Goal: Obtain resource: Download file/media

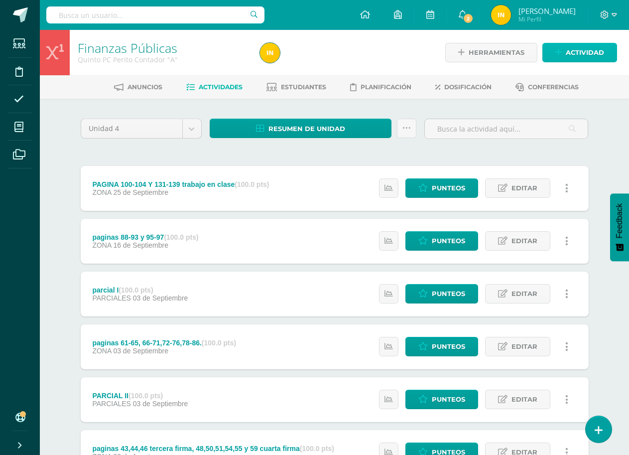
click at [586, 59] on span "Actividad" at bounding box center [585, 52] width 38 height 18
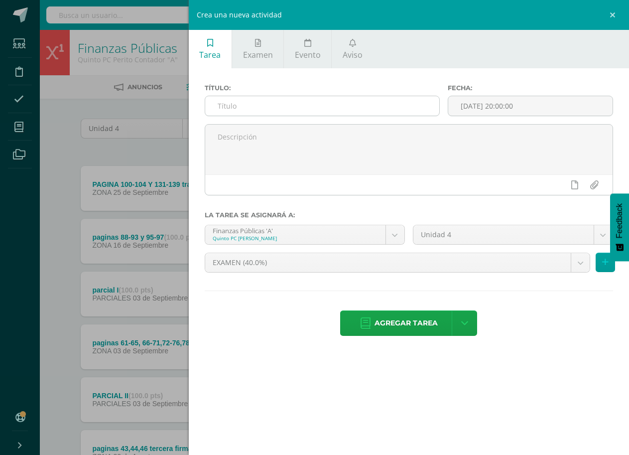
click at [225, 105] on input "text" at bounding box center [322, 105] width 234 height 19
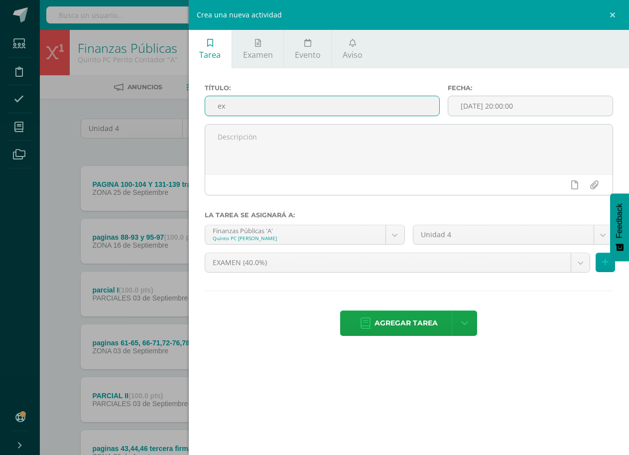
type input "e"
type input "EXAMEN"
click at [414, 315] on span "Agregar tarea" at bounding box center [406, 323] width 63 height 24
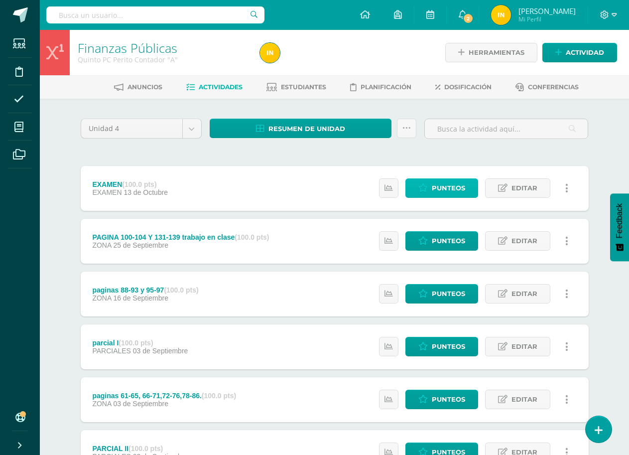
click at [456, 187] on span "Punteos" at bounding box center [448, 188] width 33 height 18
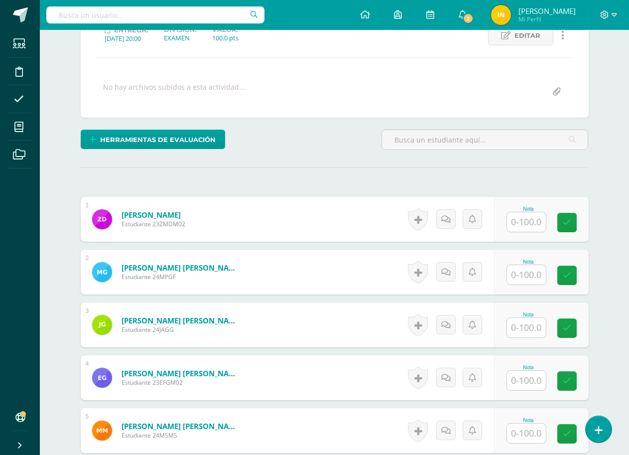
scroll to position [150, 0]
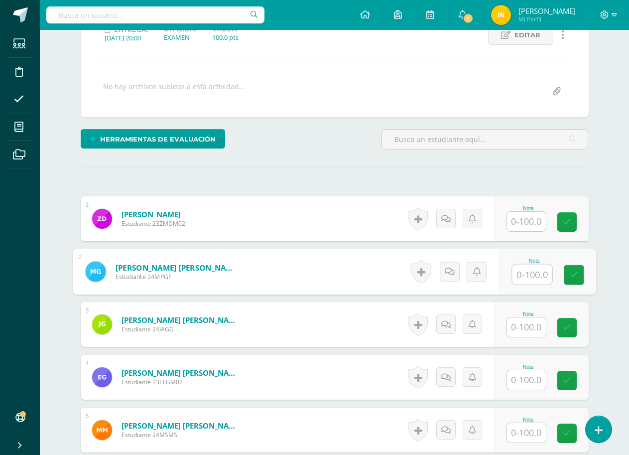
click at [523, 278] on input "text" at bounding box center [532, 274] width 40 height 20
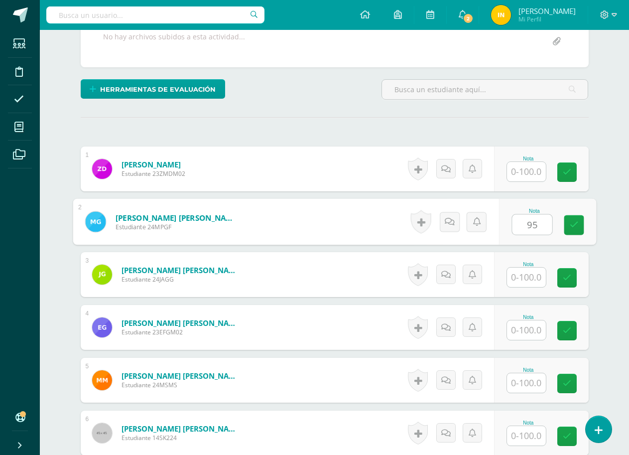
type input "95"
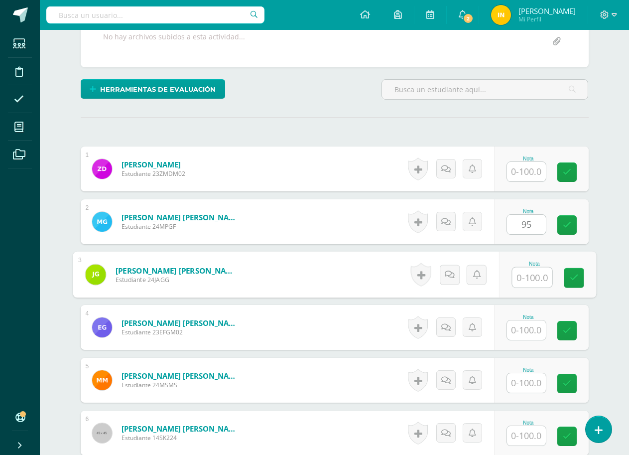
click at [526, 275] on input "text" at bounding box center [532, 277] width 40 height 20
type input "95"
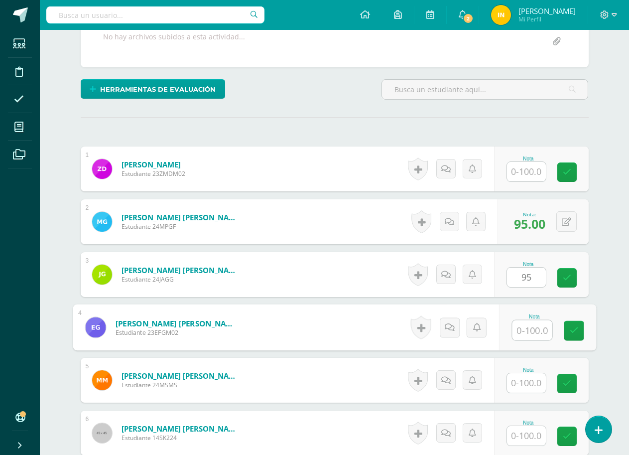
click at [532, 331] on input "text" at bounding box center [532, 330] width 40 height 20
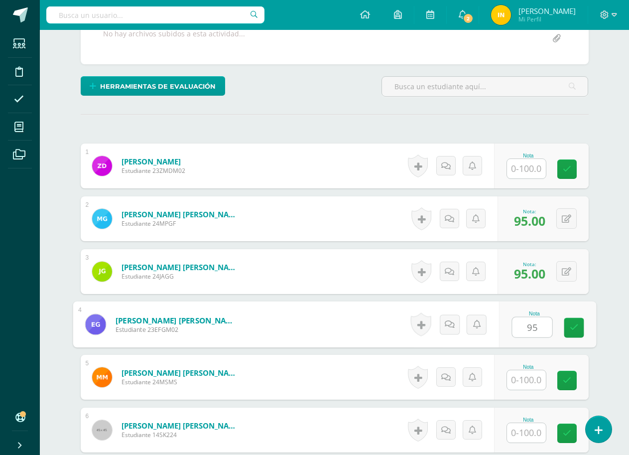
scroll to position [250, 0]
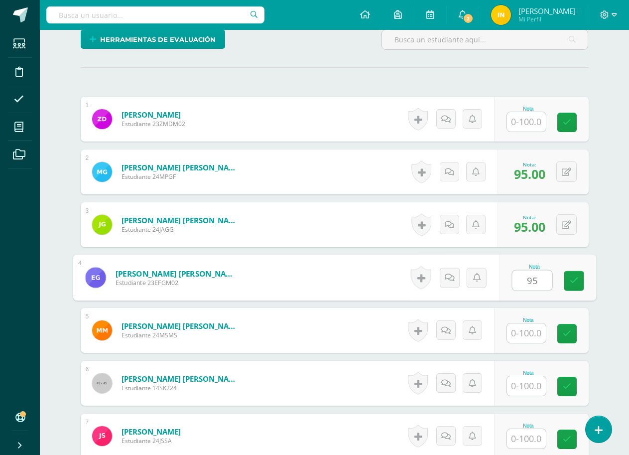
type input "95"
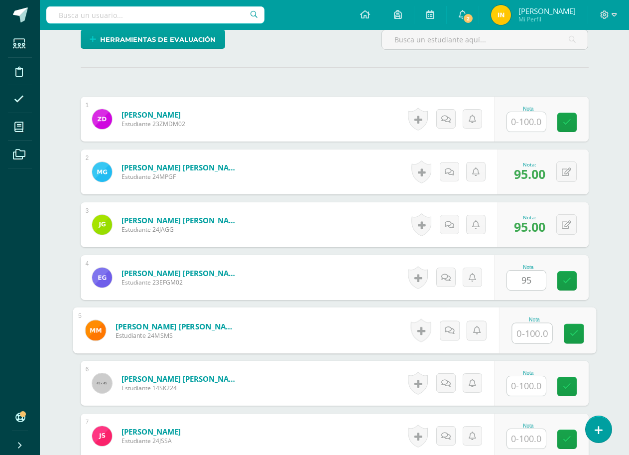
click at [530, 331] on input "text" at bounding box center [532, 333] width 40 height 20
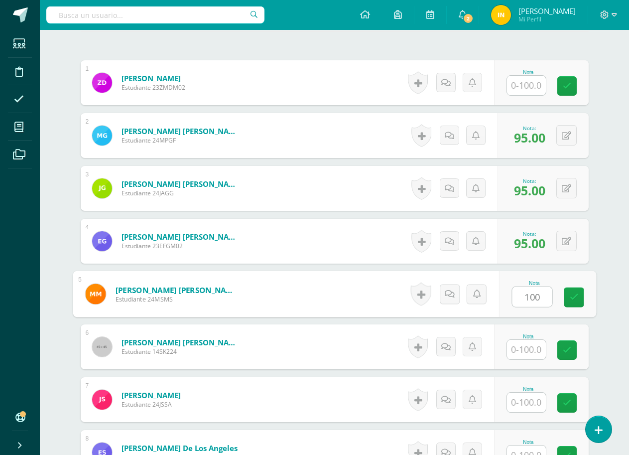
scroll to position [349, 0]
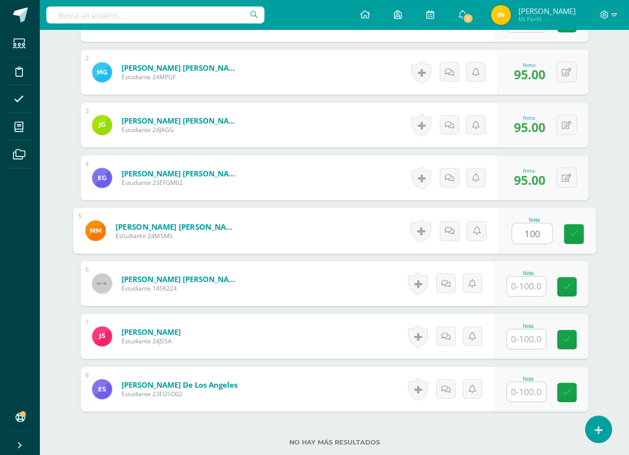
type input "100"
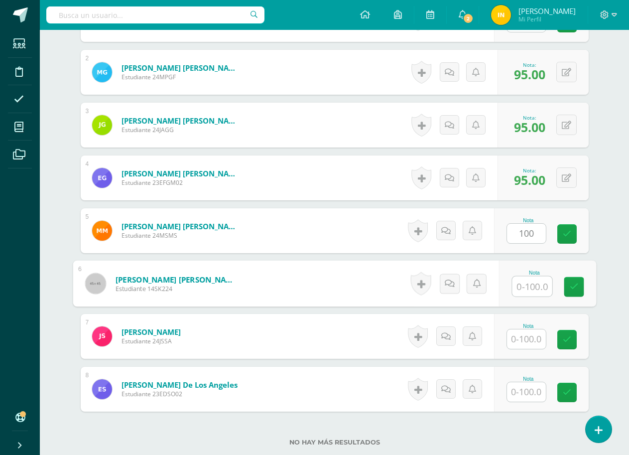
click at [526, 280] on input "text" at bounding box center [532, 286] width 40 height 20
click at [533, 287] on input "text" at bounding box center [532, 286] width 40 height 20
type input "85"
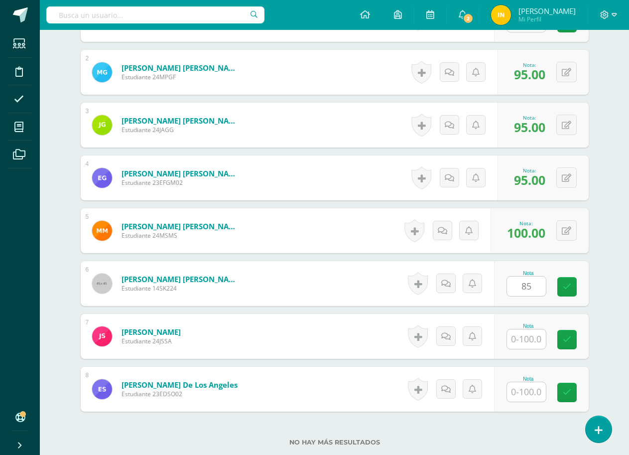
click at [364, 273] on form "Saguach Gómez, Kevin Ronald Alexander Estudiante 14SK224 Nota 85 0 Logros N/A" at bounding box center [335, 283] width 508 height 45
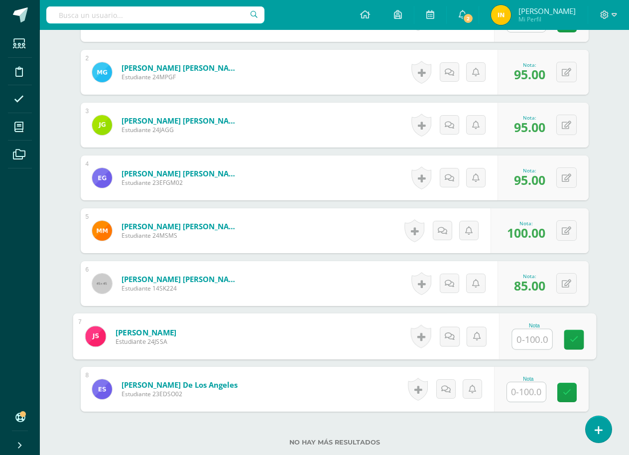
click at [532, 342] on input "text" at bounding box center [532, 339] width 40 height 20
type input "1"
type input "90"
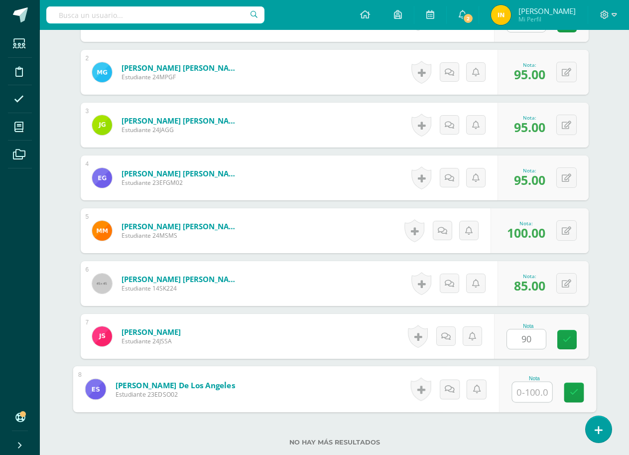
click at [530, 391] on input "text" at bounding box center [532, 392] width 40 height 20
type input "60"
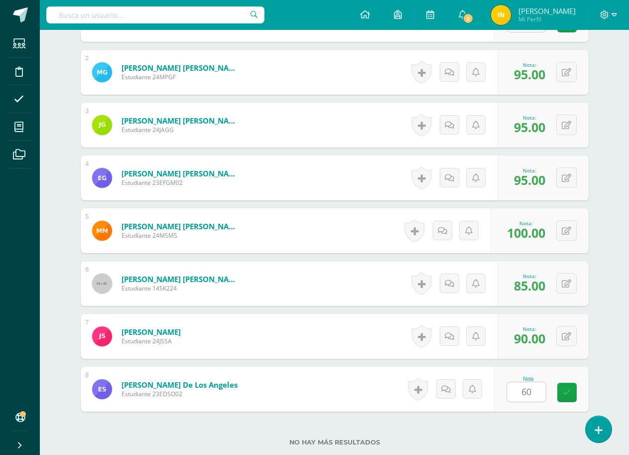
click at [327, 298] on form "Saguach Gómez, Kevin Ronald Alexander Estudiante 14SK224 Nota 85.00 0 Logros 85…" at bounding box center [335, 283] width 508 height 45
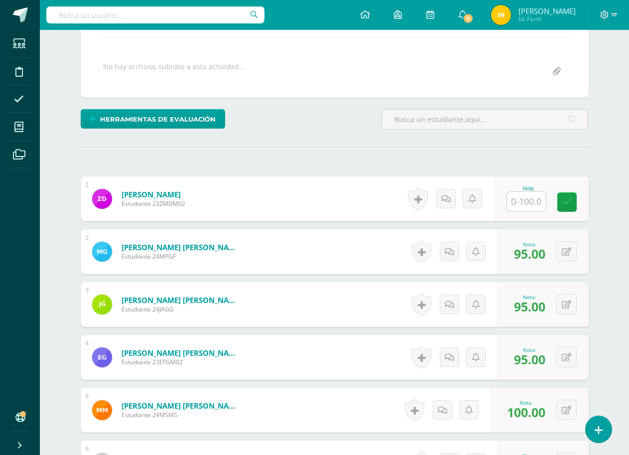
scroll to position [100, 0]
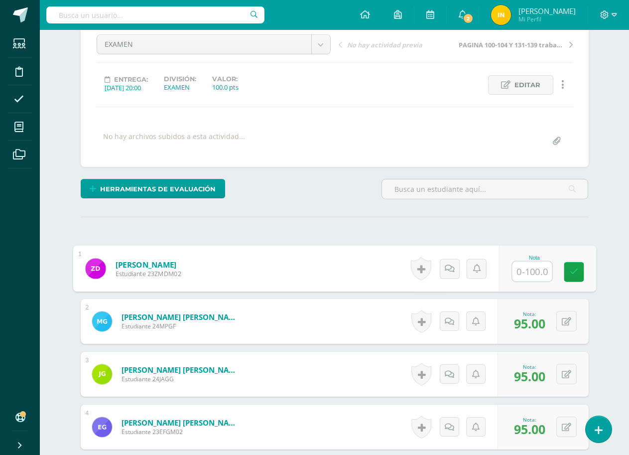
click at [529, 271] on input "text" at bounding box center [532, 271] width 40 height 20
type input "100"
click at [342, 240] on div "¿Estás seguro que quieres eliminar esta actividad? Esto borrará la actividad y …" at bounding box center [335, 386] width 516 height 736
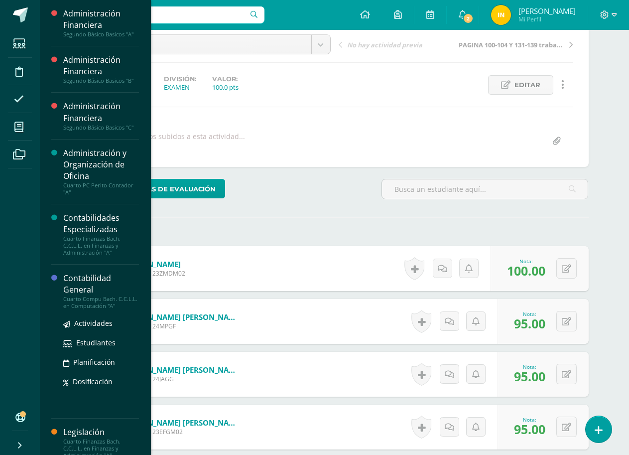
click at [79, 289] on div "Contabilidad General" at bounding box center [101, 283] width 76 height 23
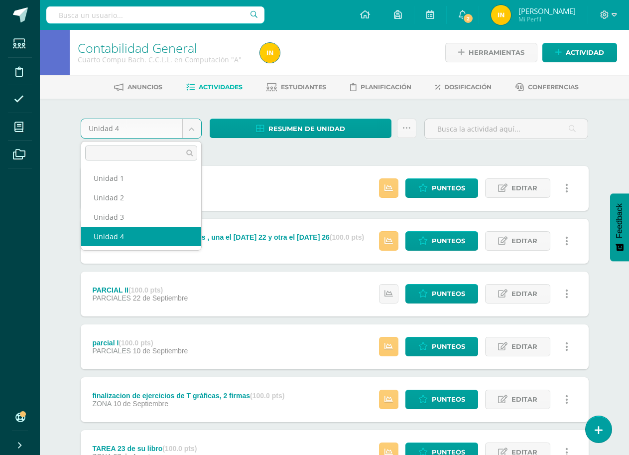
click at [190, 128] on body "Estudiantes Disciplina Asistencia Mis cursos Archivos Soporte Ayuda Reportar un…" at bounding box center [314, 323] width 629 height 646
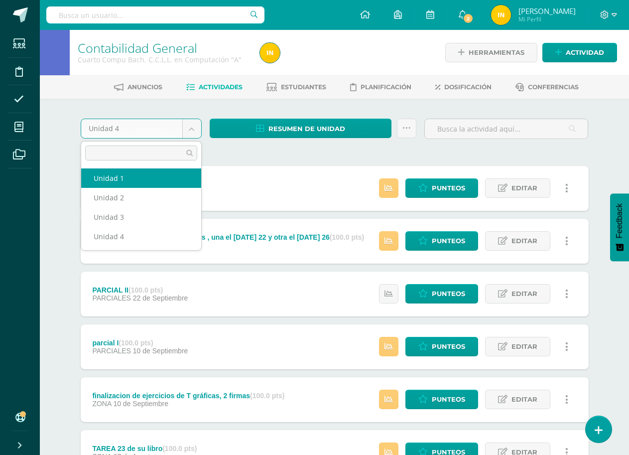
select select "Unidad 1"
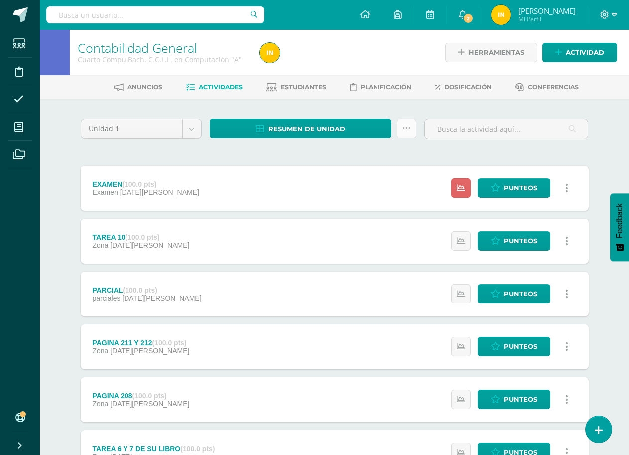
click at [408, 129] on icon at bounding box center [406, 128] width 8 height 8
click at [307, 149] on div "Unidad 1 Unidad 1 Unidad 2 Unidad 3 Unidad 4 Resumen de unidad Descargar como H…" at bounding box center [335, 346] width 516 height 455
click at [358, 128] on link "Resumen de unidad" at bounding box center [301, 128] width 182 height 19
click at [311, 66] on link "Descargar como HTML" at bounding box center [301, 63] width 106 height 15
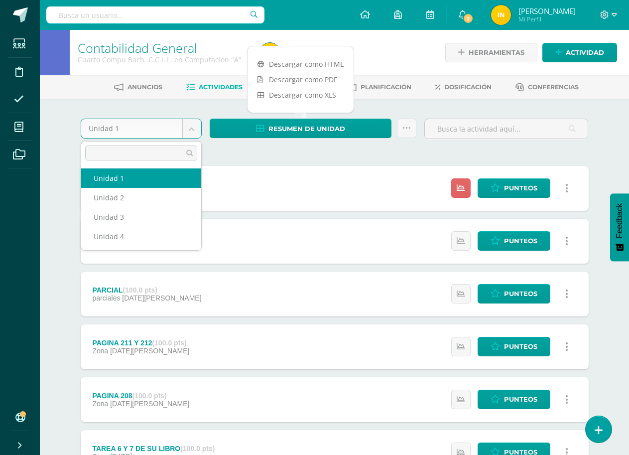
click at [189, 135] on body "Estudiantes Disciplina Asistencia Mis cursos Archivos Soporte Ayuda Reportar un…" at bounding box center [314, 297] width 629 height 594
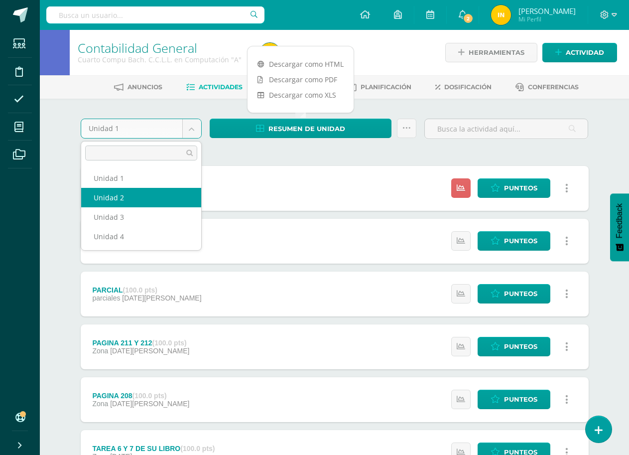
select select "Unidad 2"
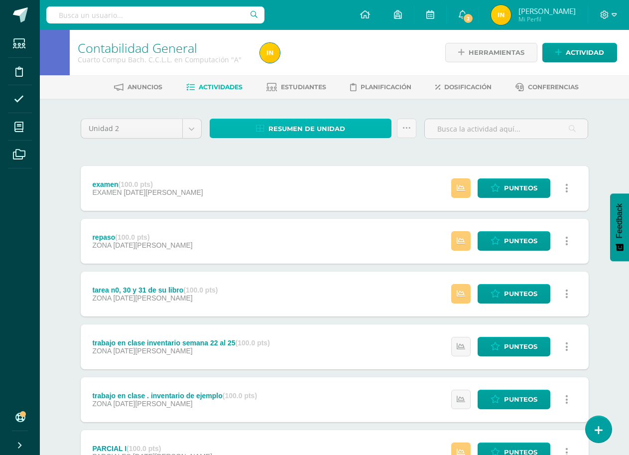
click at [381, 127] on link "Resumen de unidad" at bounding box center [301, 128] width 182 height 19
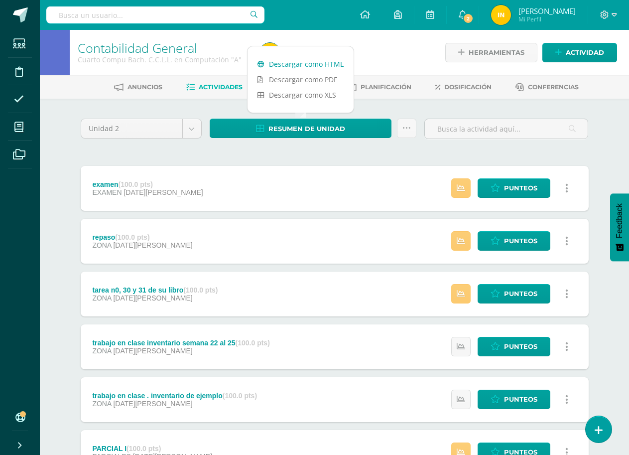
click at [331, 65] on link "Descargar como HTML" at bounding box center [301, 63] width 106 height 15
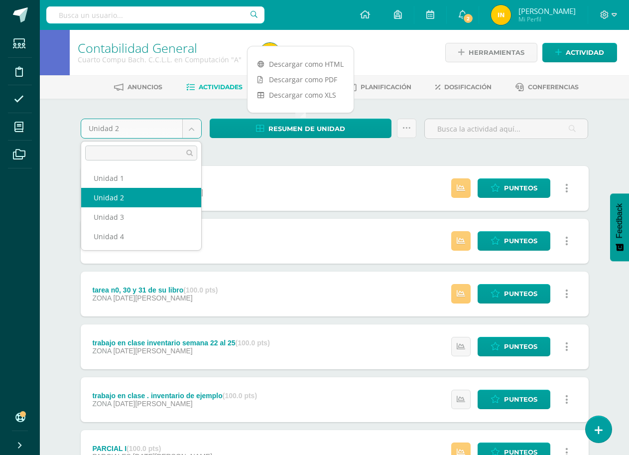
click at [190, 130] on body "Estudiantes Disciplina Asistencia Mis cursos Archivos Soporte Ayuda Reportar un…" at bounding box center [314, 297] width 629 height 594
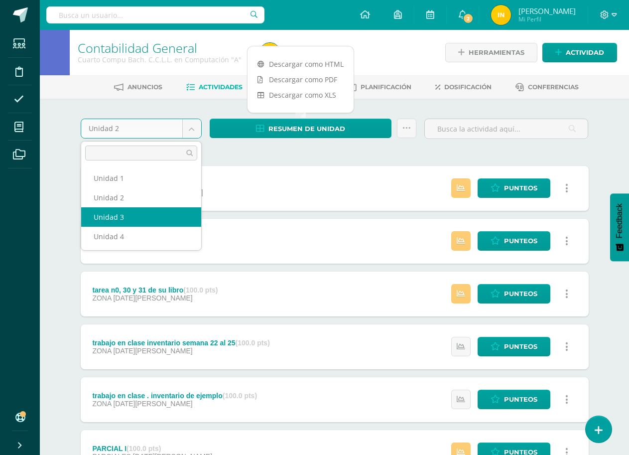
select select "Unidad 3"
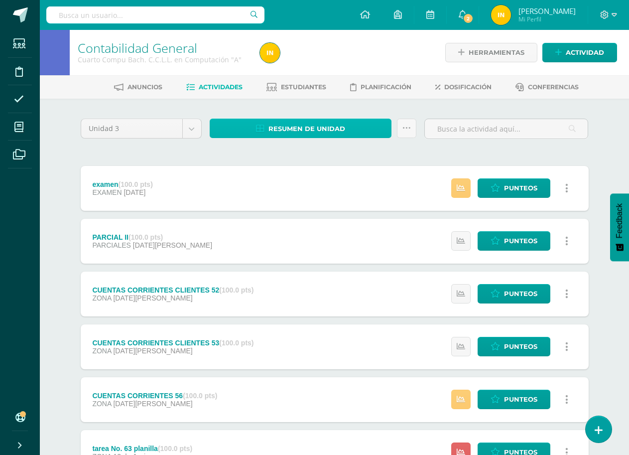
click at [375, 129] on link "Resumen de unidad" at bounding box center [301, 128] width 182 height 19
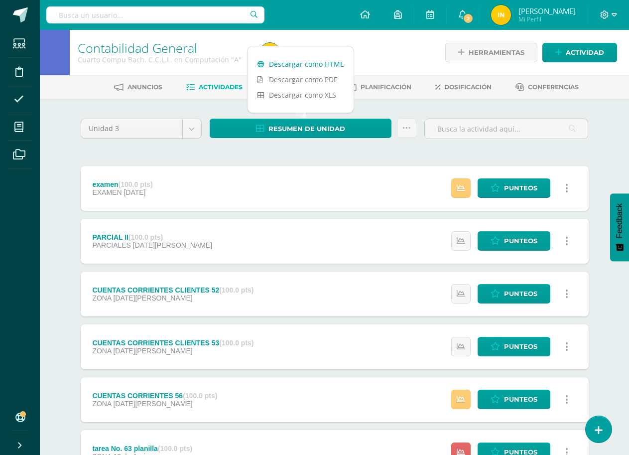
click at [293, 63] on link "Descargar como HTML" at bounding box center [301, 63] width 106 height 15
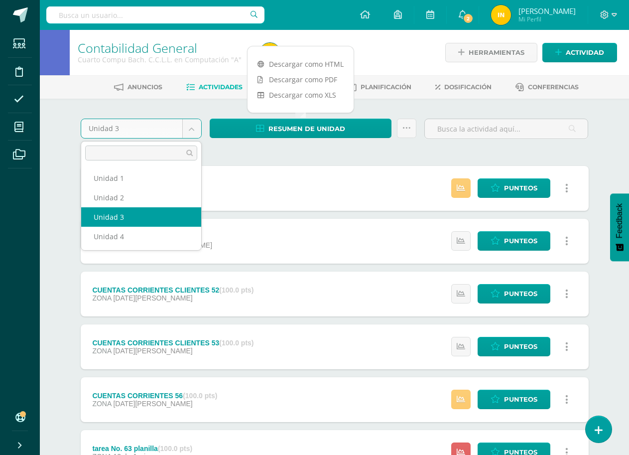
click at [191, 132] on body "Estudiantes Disciplina Asistencia Mis cursos Archivos Soporte Ayuda Reportar un…" at bounding box center [314, 323] width 629 height 646
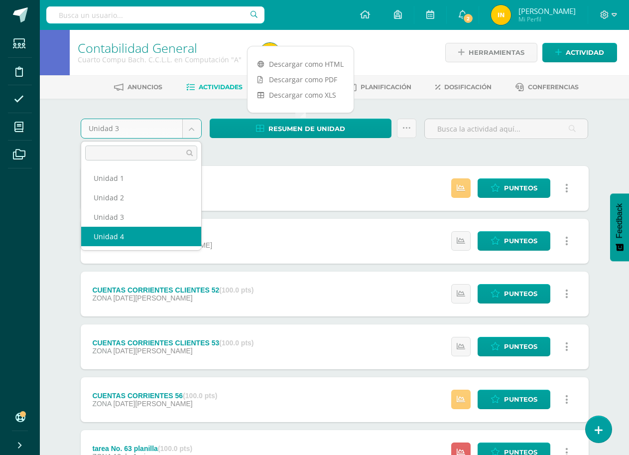
select select "Unidad 4"
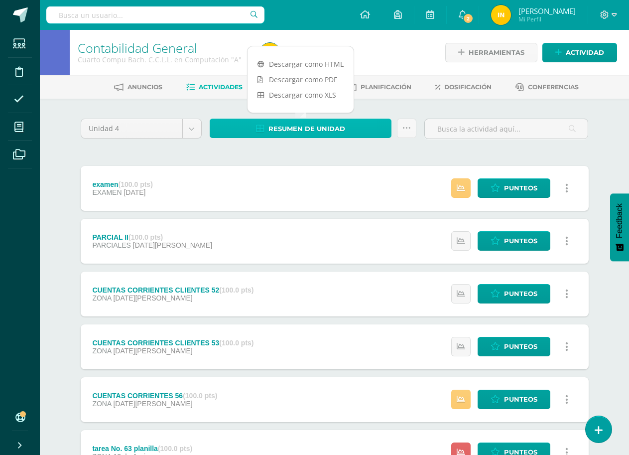
click at [372, 127] on link "Resumen de unidad" at bounding box center [301, 128] width 182 height 19
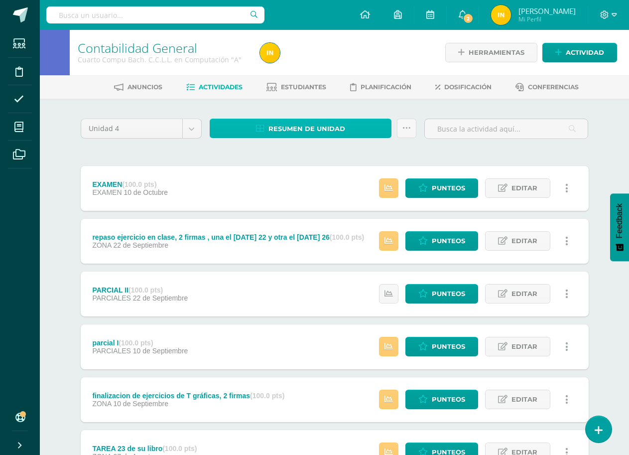
click at [359, 132] on link "Resumen de unidad" at bounding box center [301, 128] width 182 height 19
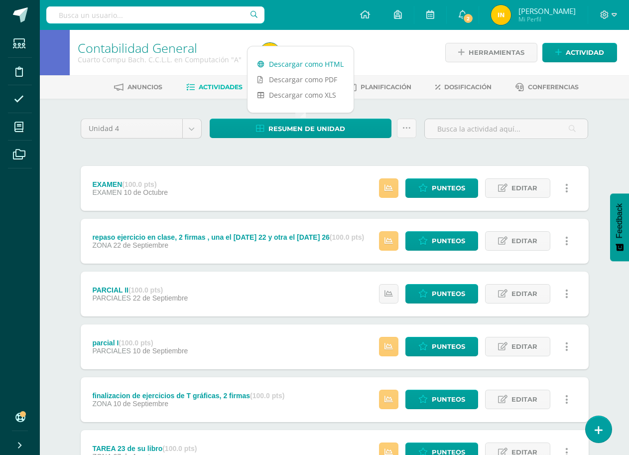
click at [297, 66] on link "Descargar como HTML" at bounding box center [301, 63] width 106 height 15
click at [188, 131] on body "Estudiantes Disciplina Asistencia Mis cursos Archivos Soporte Ayuda Reportar un…" at bounding box center [314, 323] width 629 height 646
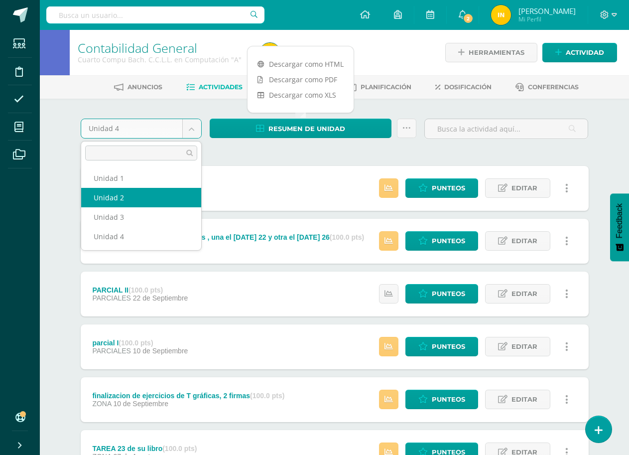
select select "Unidad 2"
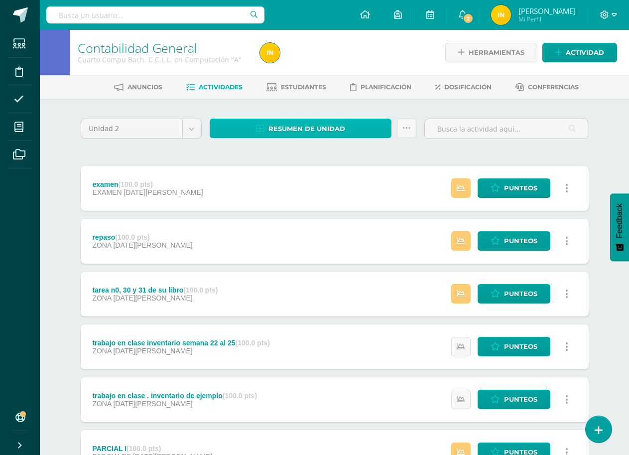
click at [370, 124] on link "Resumen de unidad" at bounding box center [301, 128] width 182 height 19
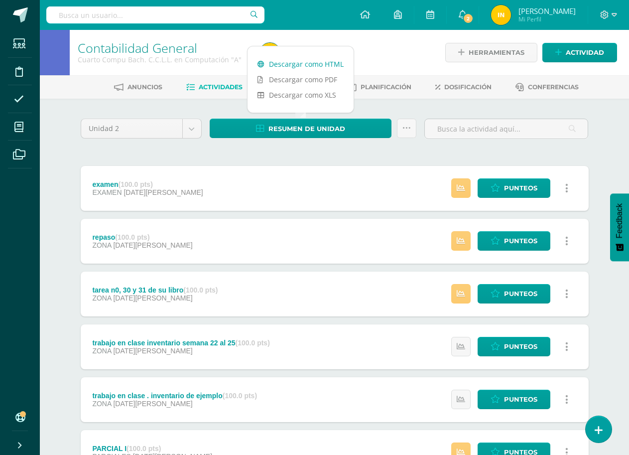
click at [327, 67] on link "Descargar como HTML" at bounding box center [301, 63] width 106 height 15
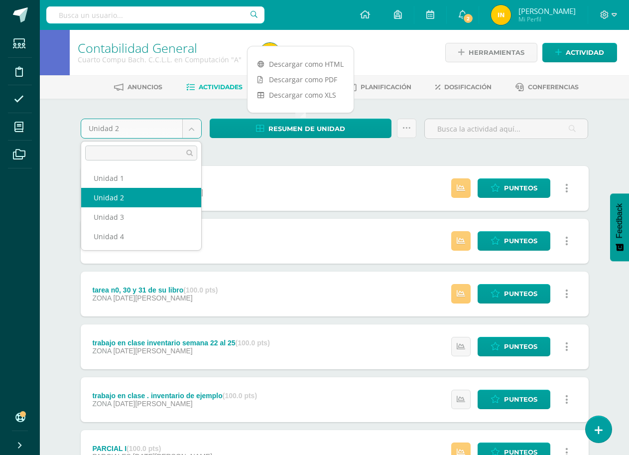
click at [184, 133] on body "Estudiantes Disciplina Asistencia Mis cursos Archivos Soporte Ayuda Reportar un…" at bounding box center [314, 297] width 629 height 594
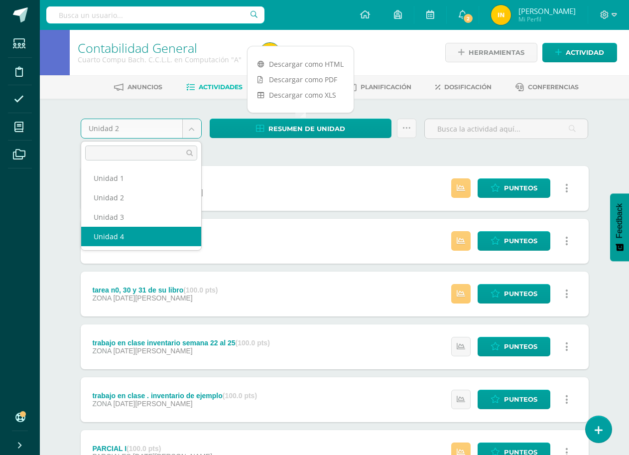
select select "Unidad 4"
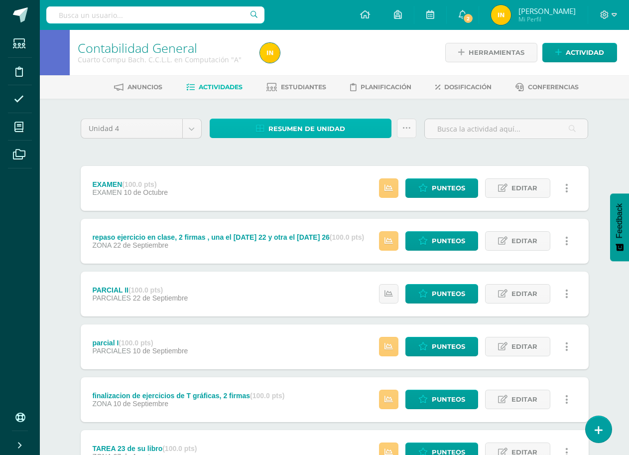
click at [358, 127] on link "Resumen de unidad" at bounding box center [301, 128] width 182 height 19
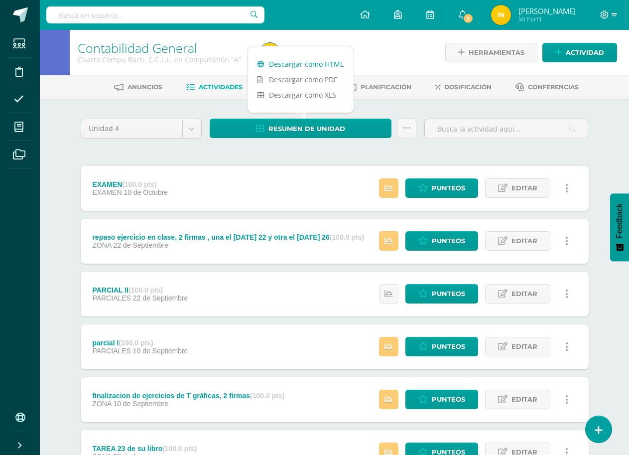
click at [319, 67] on link "Descargar como HTML" at bounding box center [301, 63] width 106 height 15
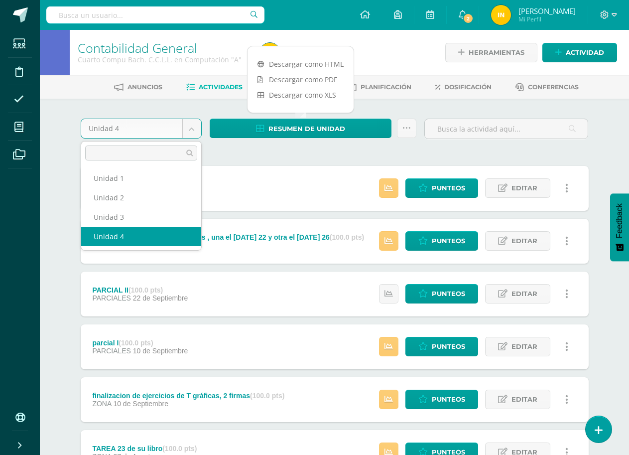
click at [193, 132] on body "Estudiantes Disciplina Asistencia Mis cursos Archivos Soporte Ayuda Reportar un…" at bounding box center [314, 323] width 629 height 646
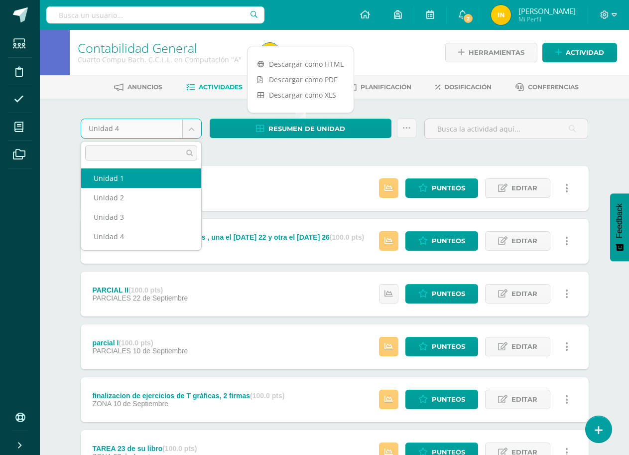
select select "Unidad 1"
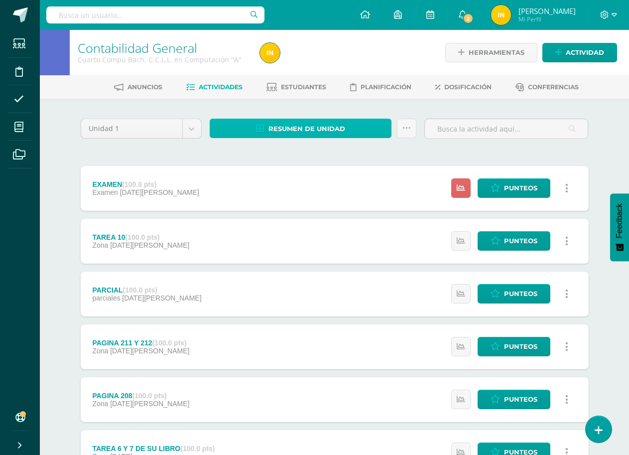
click at [363, 124] on link "Resumen de unidad" at bounding box center [301, 128] width 182 height 19
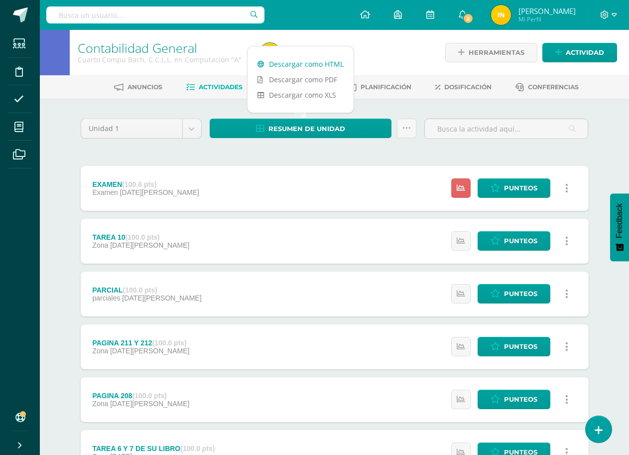
click at [325, 64] on link "Descargar como HTML" at bounding box center [301, 63] width 106 height 15
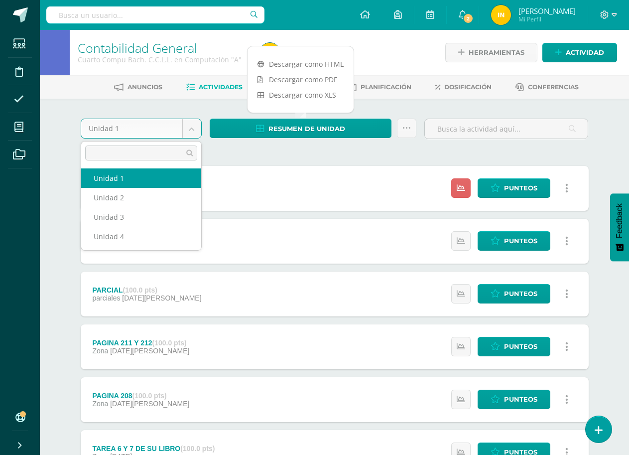
click at [155, 128] on body "Estudiantes Disciplina Asistencia Mis cursos Archivos Soporte Ayuda Reportar un…" at bounding box center [314, 297] width 629 height 594
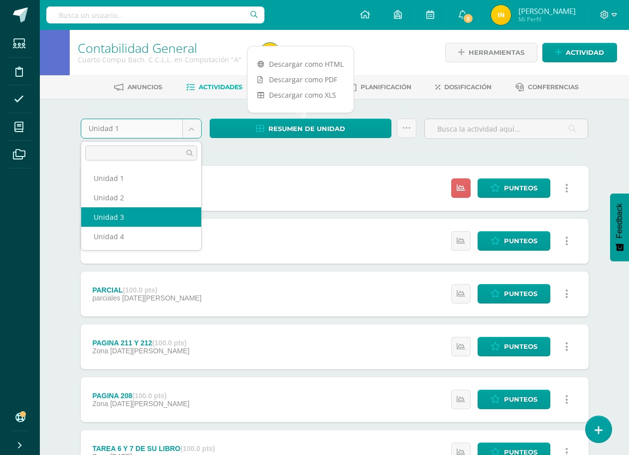
select select "Unidad 3"
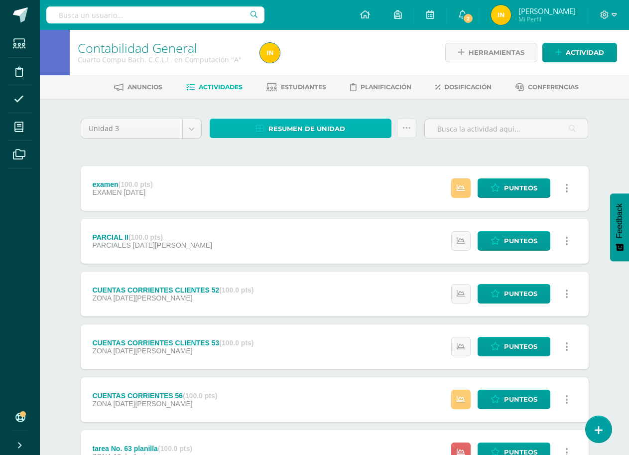
click at [361, 125] on link "Resumen de unidad" at bounding box center [301, 128] width 182 height 19
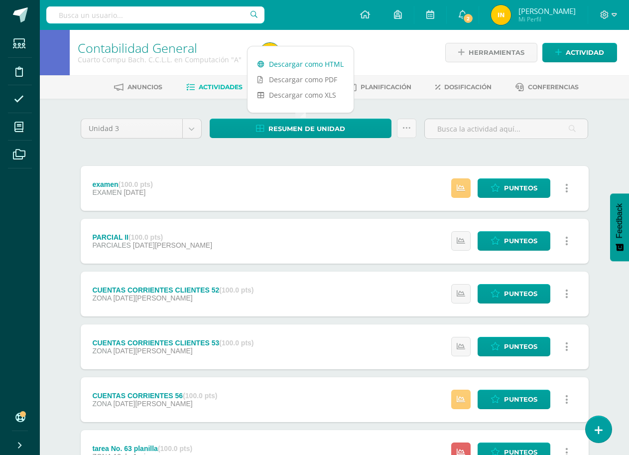
click at [312, 63] on link "Descargar como HTML" at bounding box center [301, 63] width 106 height 15
